Goal: Information Seeking & Learning: Find specific fact

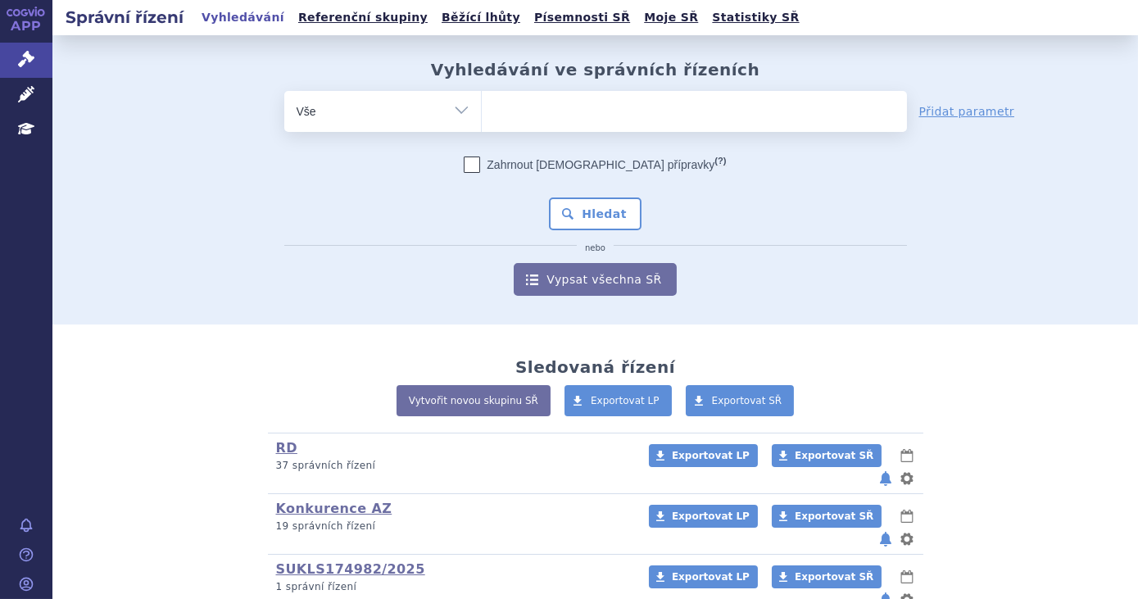
drag, startPoint x: 0, startPoint y: 0, endPoint x: 511, endPoint y: 115, distance: 524.0
click at [30, 100] on icon at bounding box center [26, 94] width 16 height 16
click at [21, 93] on icon at bounding box center [26, 94] width 16 height 16
click at [22, 96] on icon at bounding box center [26, 94] width 16 height 16
click at [505, 110] on ul at bounding box center [694, 108] width 425 height 34
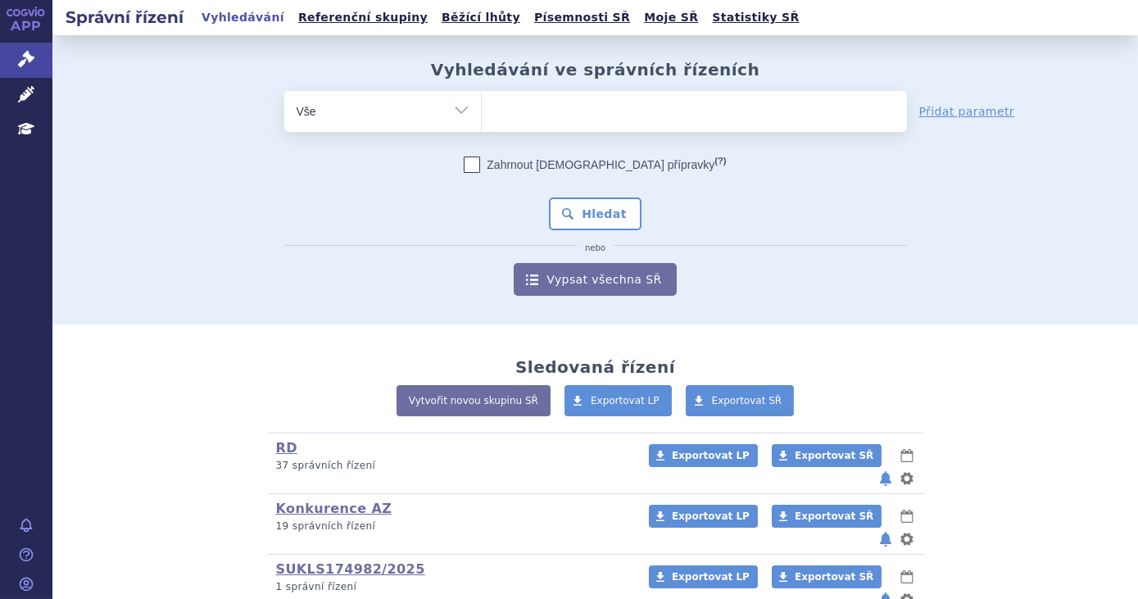
click at [482, 110] on select at bounding box center [481, 110] width 1 height 41
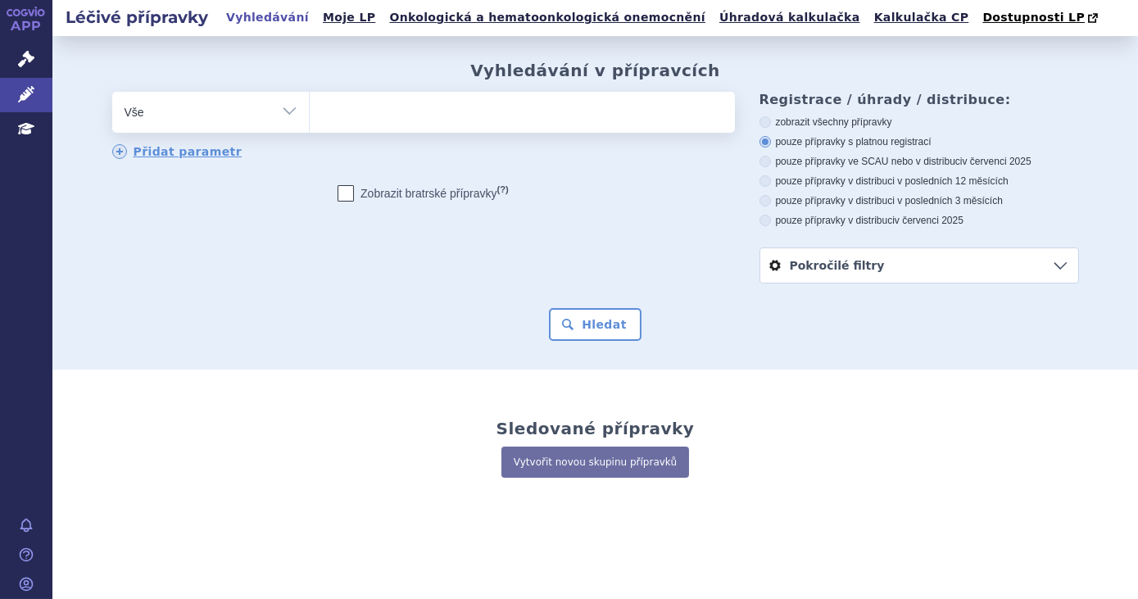
click at [441, 116] on ul at bounding box center [522, 109] width 425 height 34
click at [310, 116] on select at bounding box center [309, 111] width 1 height 41
type input "kos"
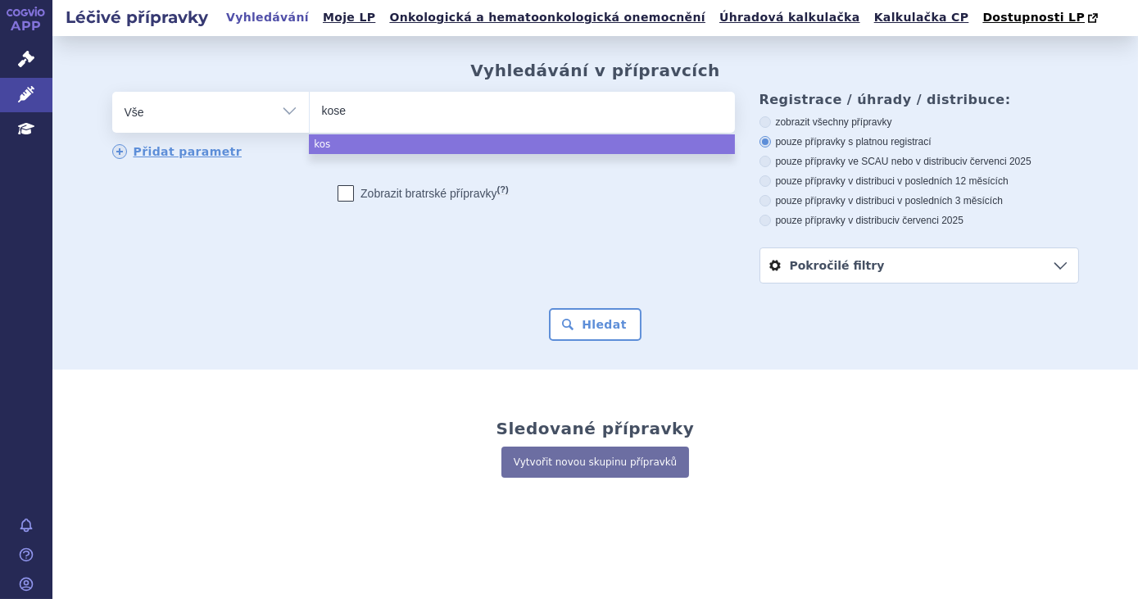
type input "kosel"
type input "koselug"
type input "koselugo"
select select "koselugo"
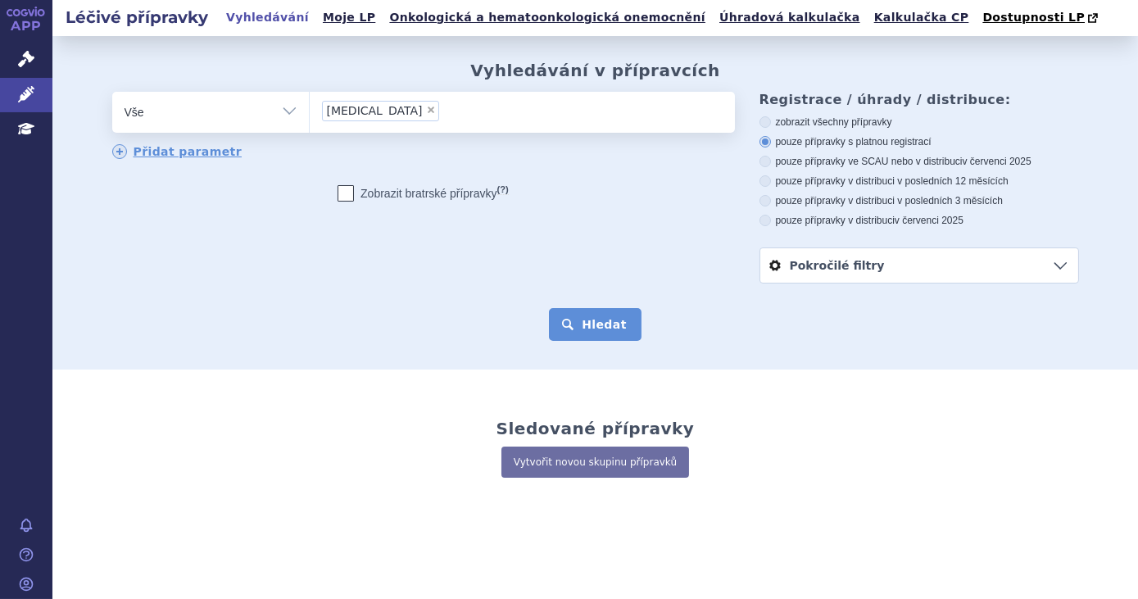
click at [587, 316] on button "Hledat" at bounding box center [595, 324] width 93 height 33
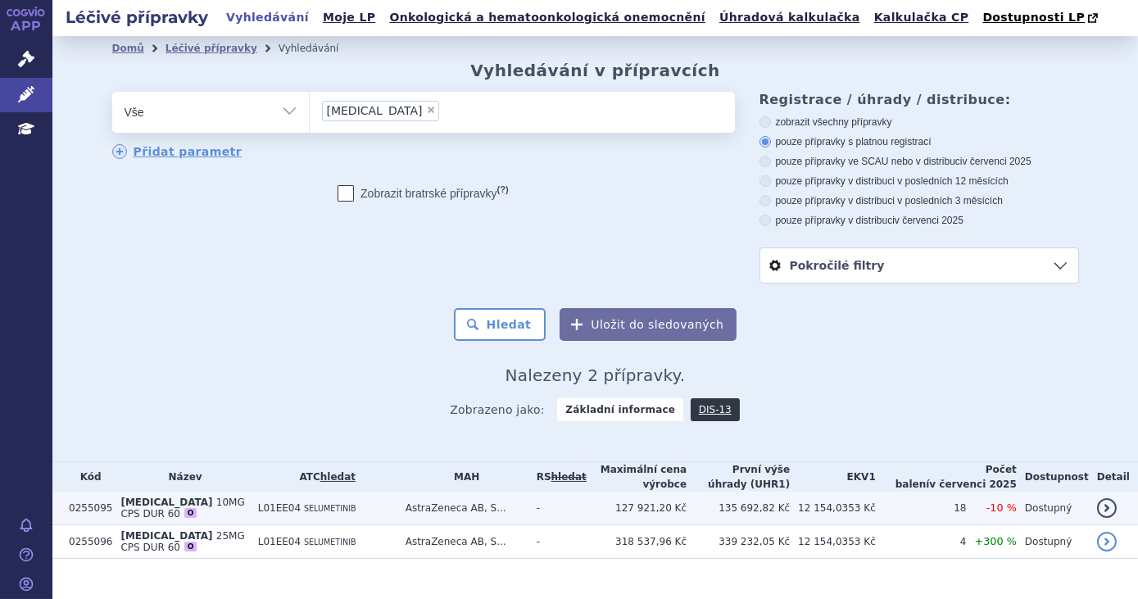
click at [370, 509] on td "L01EE04 SELUMETINIB" at bounding box center [323, 509] width 147 height 34
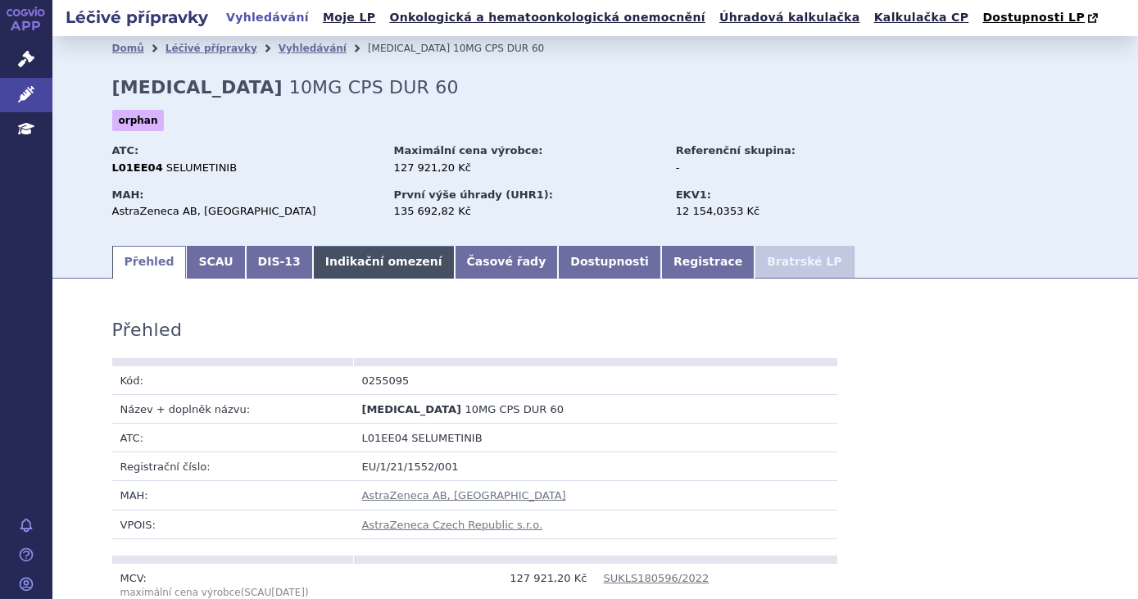
click at [332, 272] on link "Indikační omezení" at bounding box center [384, 262] width 142 height 33
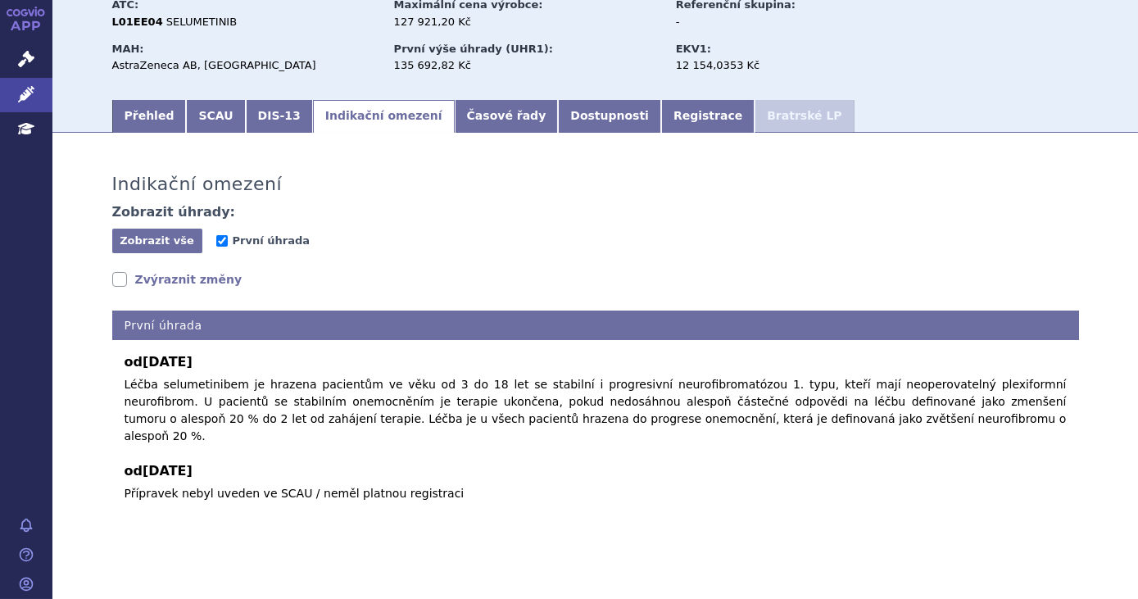
scroll to position [148, 0]
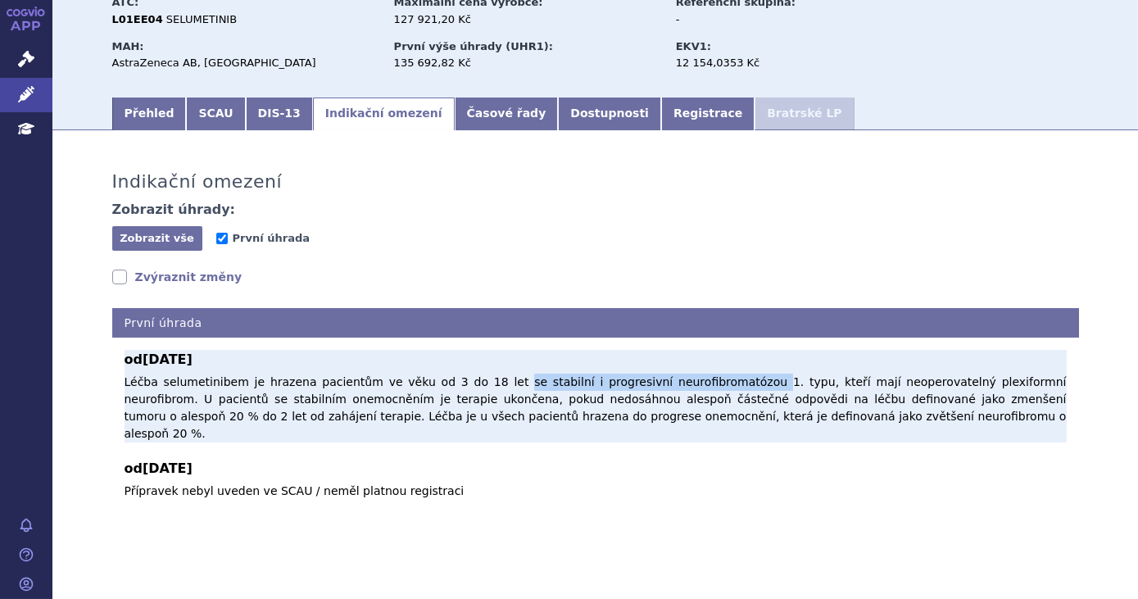
drag, startPoint x: 463, startPoint y: 383, endPoint x: 685, endPoint y: 374, distance: 222.2
click at [685, 374] on div "od 01.09.2023 Léčba selumetinibem je hrazena pacientům ve věku od 3 do 18 let s…" at bounding box center [596, 396] width 942 height 93
drag, startPoint x: 685, startPoint y: 374, endPoint x: 764, endPoint y: 415, distance: 88.7
click at [764, 415] on p "Léčba selumetinibem je hrazena pacientům ve věku od 3 do 18 let se stabilní i p…" at bounding box center [596, 408] width 942 height 69
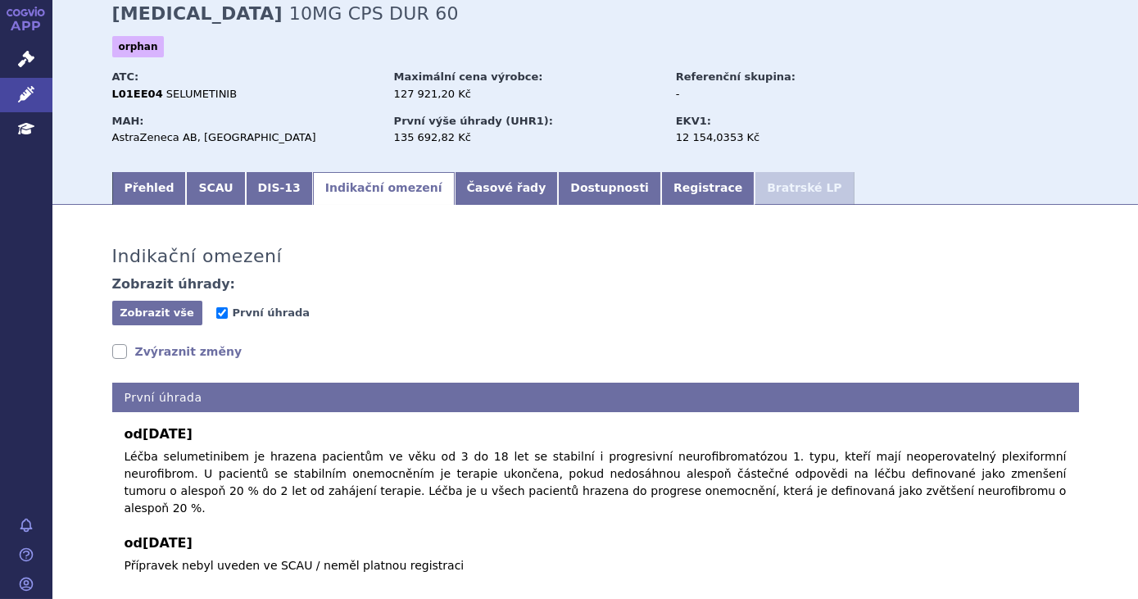
scroll to position [74, 0]
